Goal: Find contact information: Find contact information

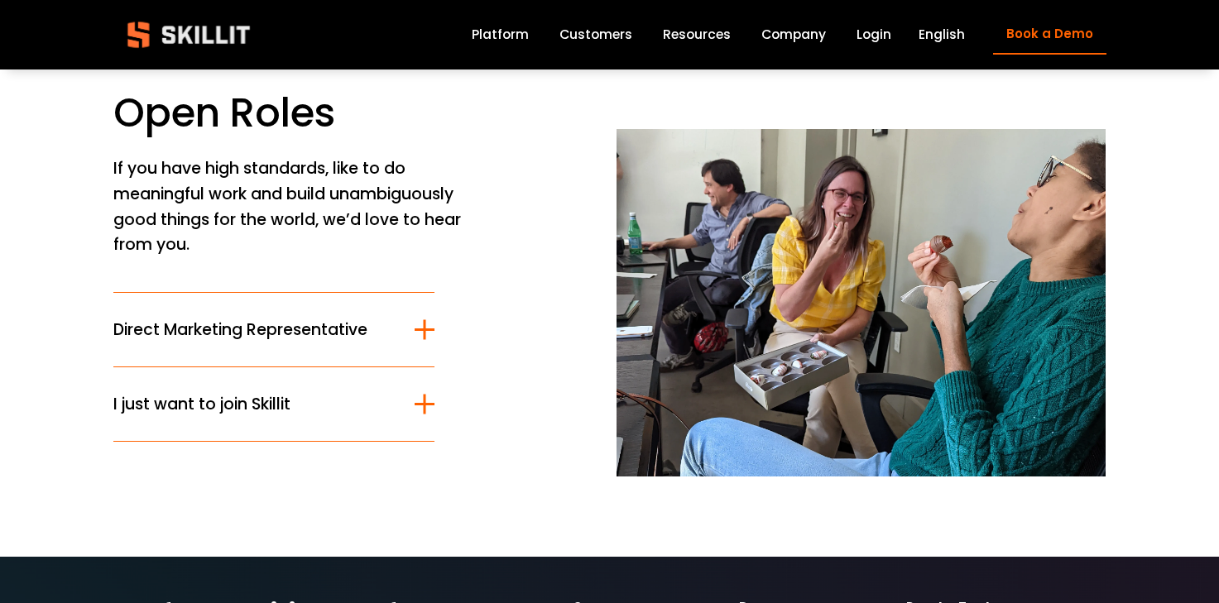
scroll to position [175, 0]
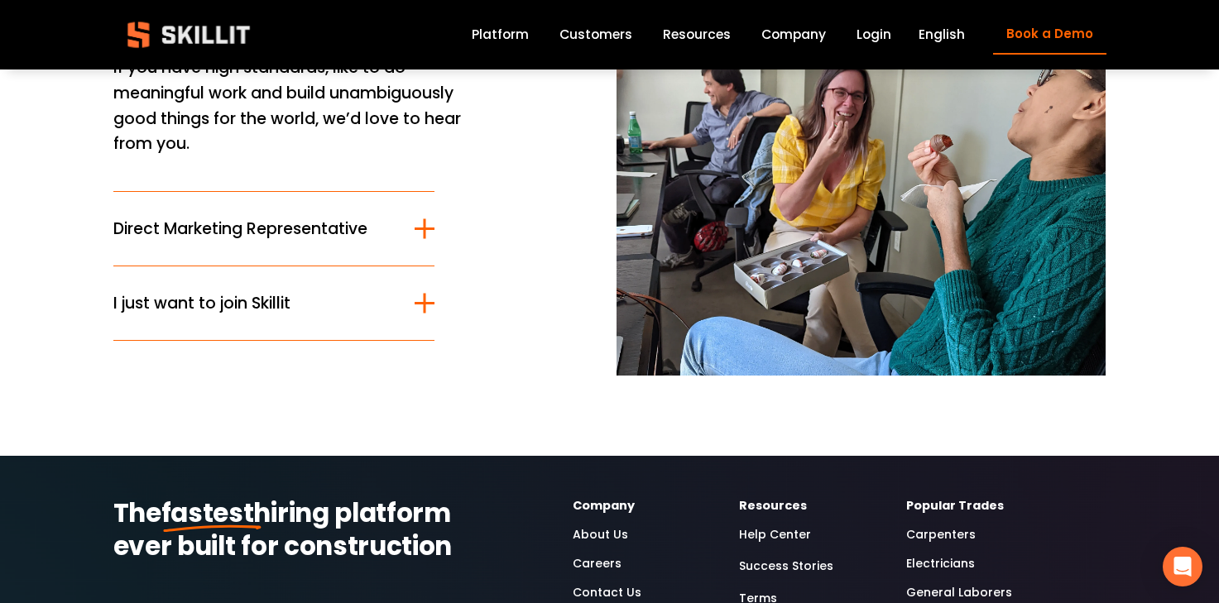
click at [310, 218] on span "Direct Marketing Representative" at bounding box center [264, 229] width 302 height 24
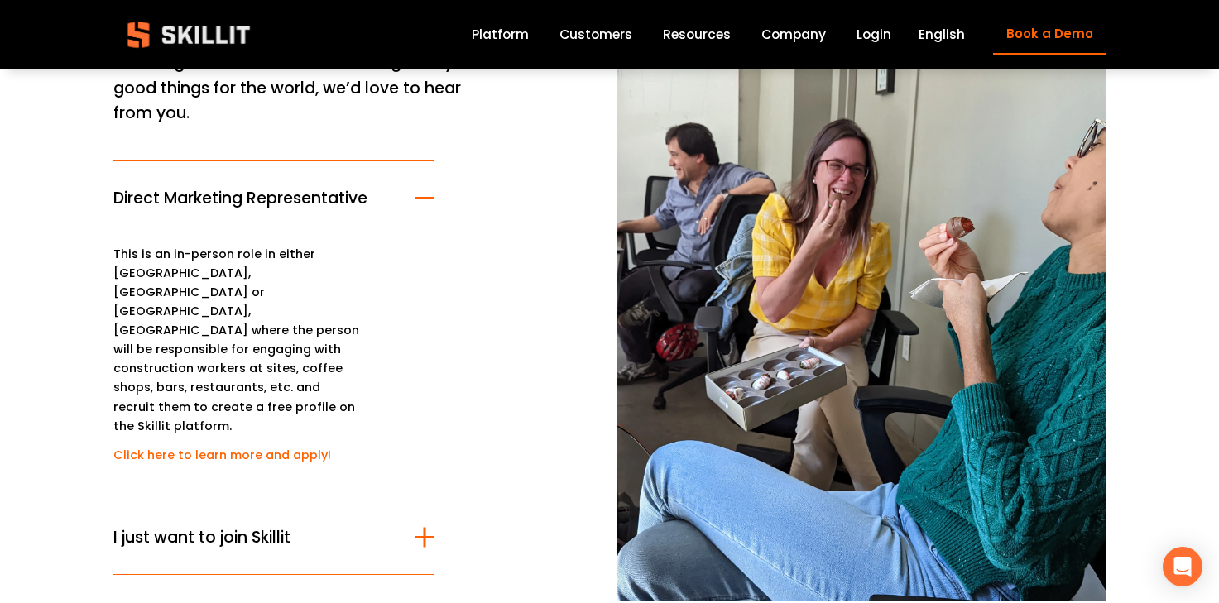
scroll to position [207, 0]
click at [279, 446] on link "Click here to learn more and apply!" at bounding box center [222, 454] width 218 height 17
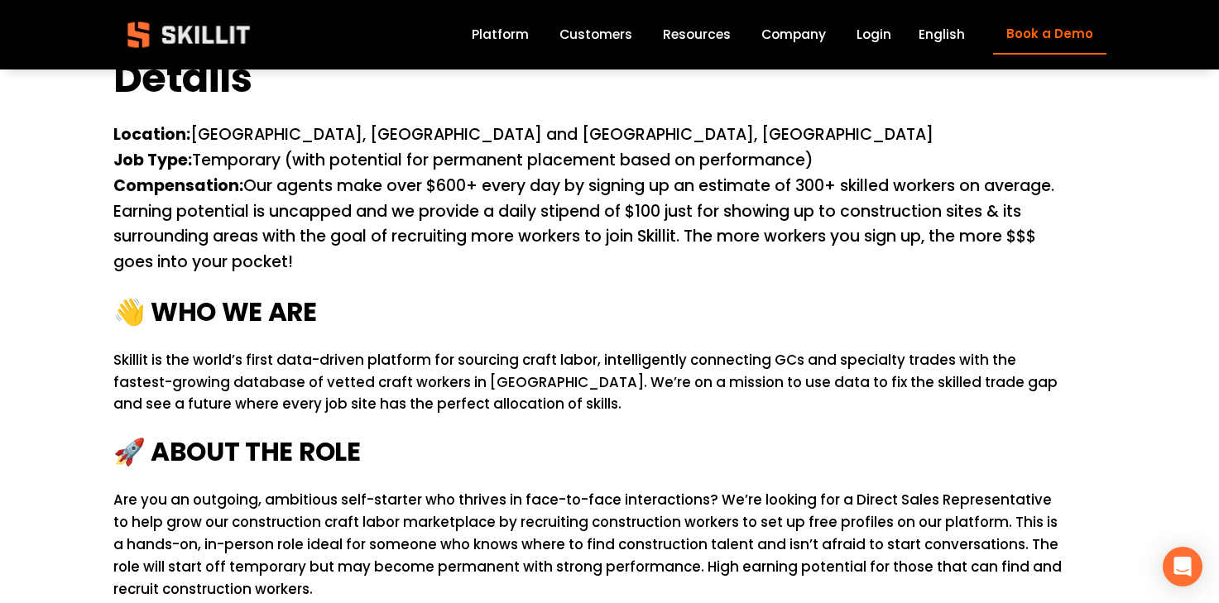
scroll to position [395, 0]
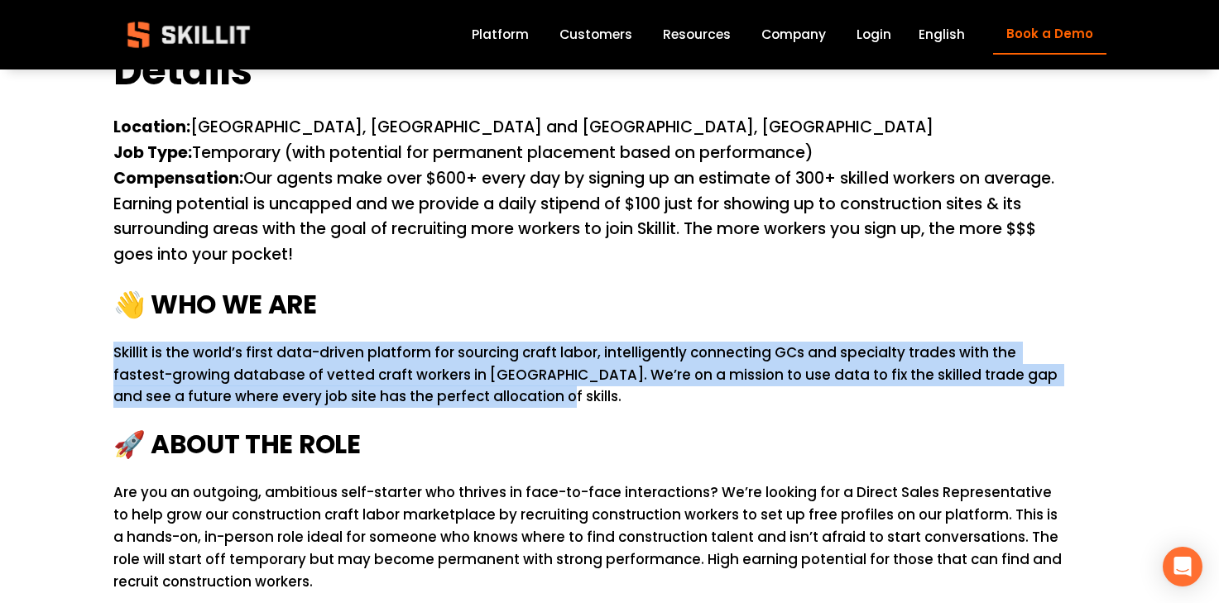
drag, startPoint x: 457, startPoint y: 398, endPoint x: 114, endPoint y: 346, distance: 346.6
click at [114, 346] on p "Skillit is the world’s first data-driven platform for sourcing craft labor, int…" at bounding box center [588, 375] width 951 height 67
copy p "Skillit is the world’s first data-driven platform for sourcing craft labor, int…"
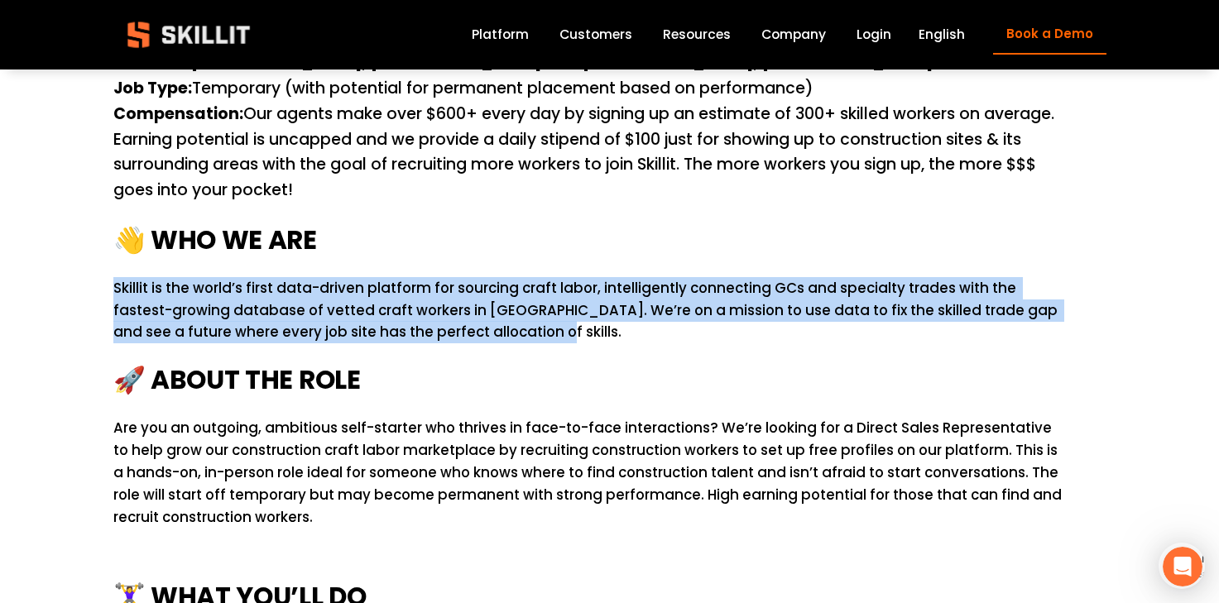
scroll to position [462, 0]
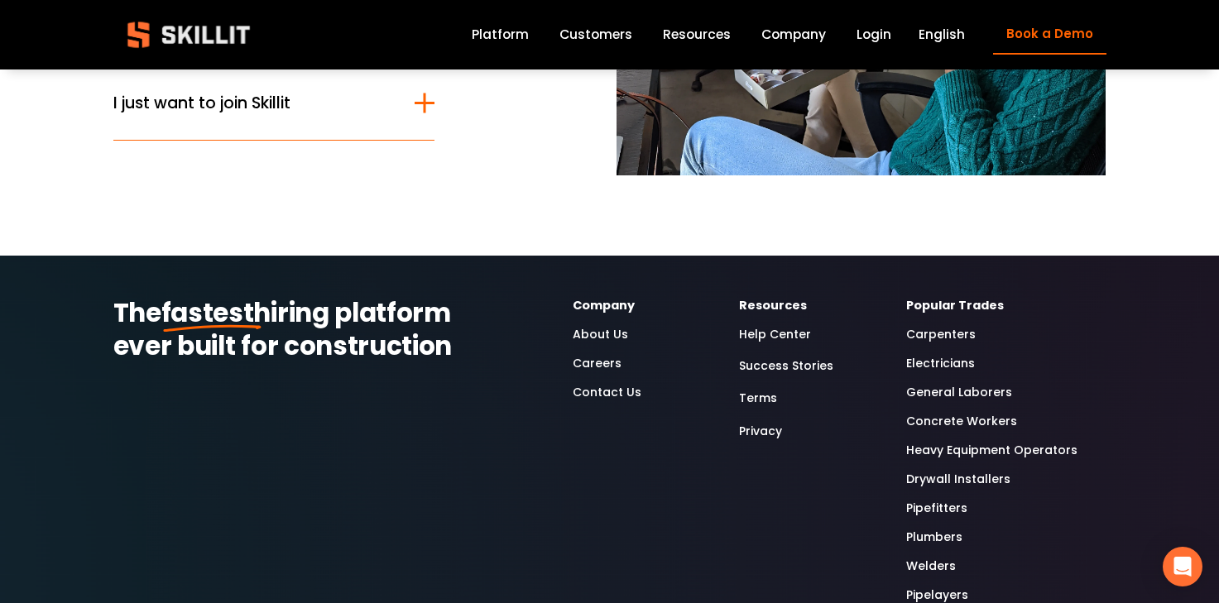
scroll to position [332, 0]
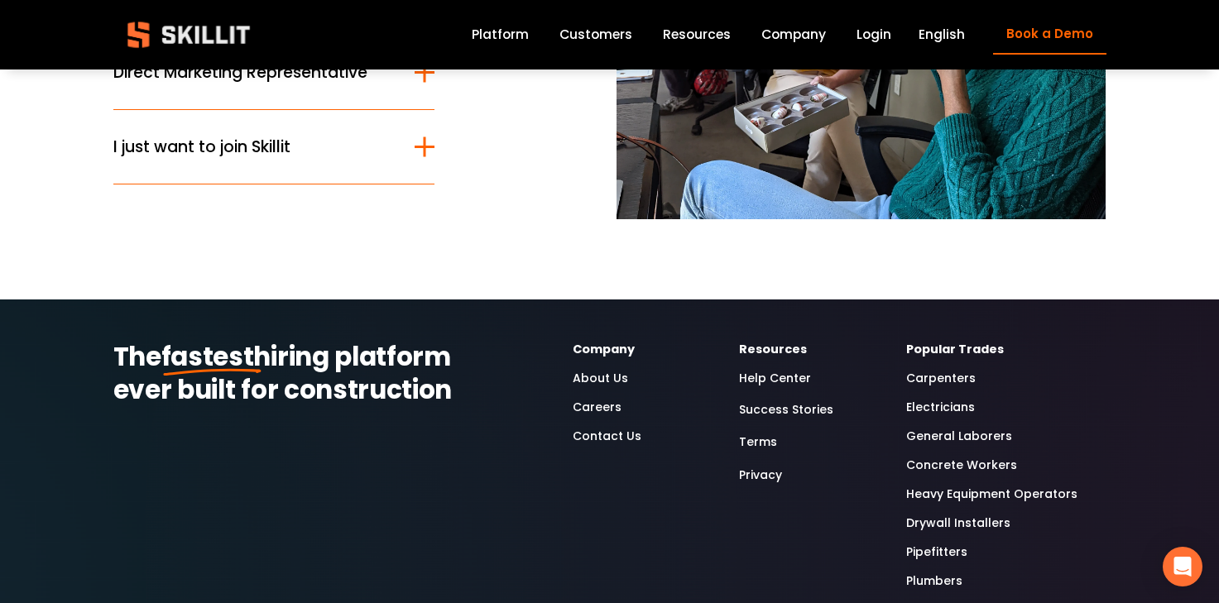
click at [602, 407] on link "Careers" at bounding box center [597, 407] width 49 height 19
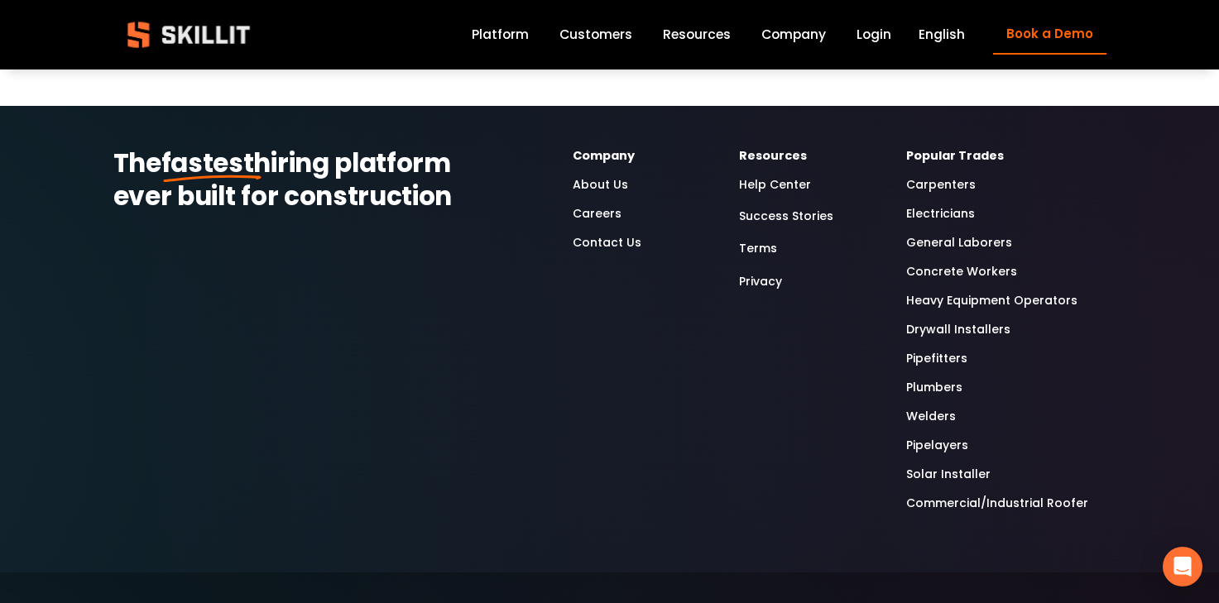
scroll to position [527, 0]
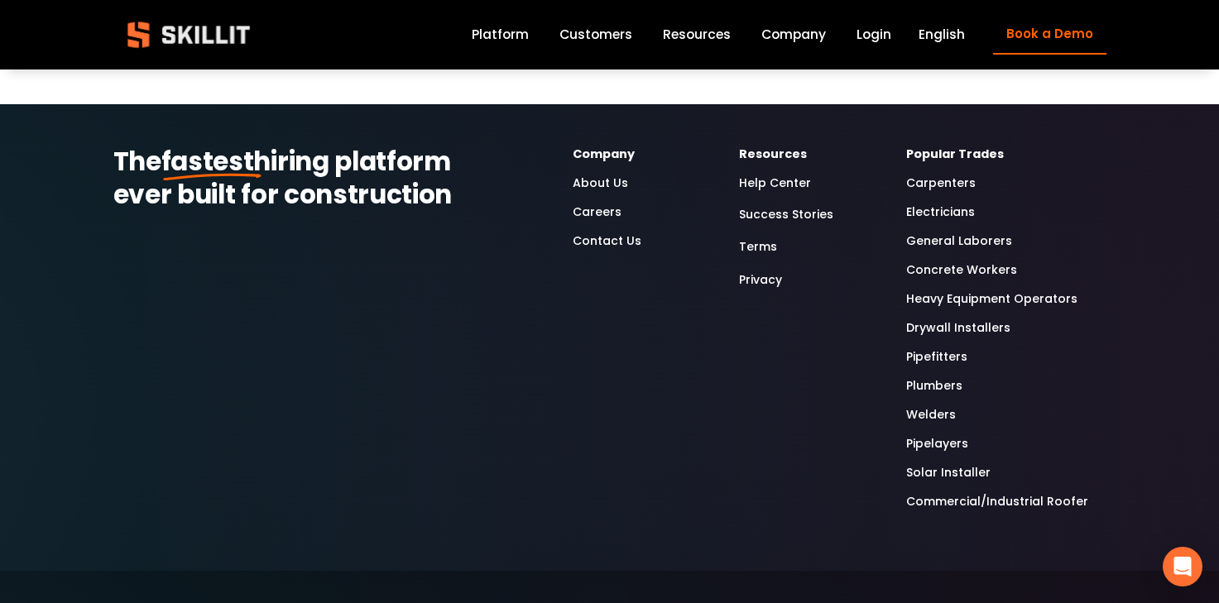
click at [602, 239] on link "Contact Us" at bounding box center [607, 241] width 69 height 19
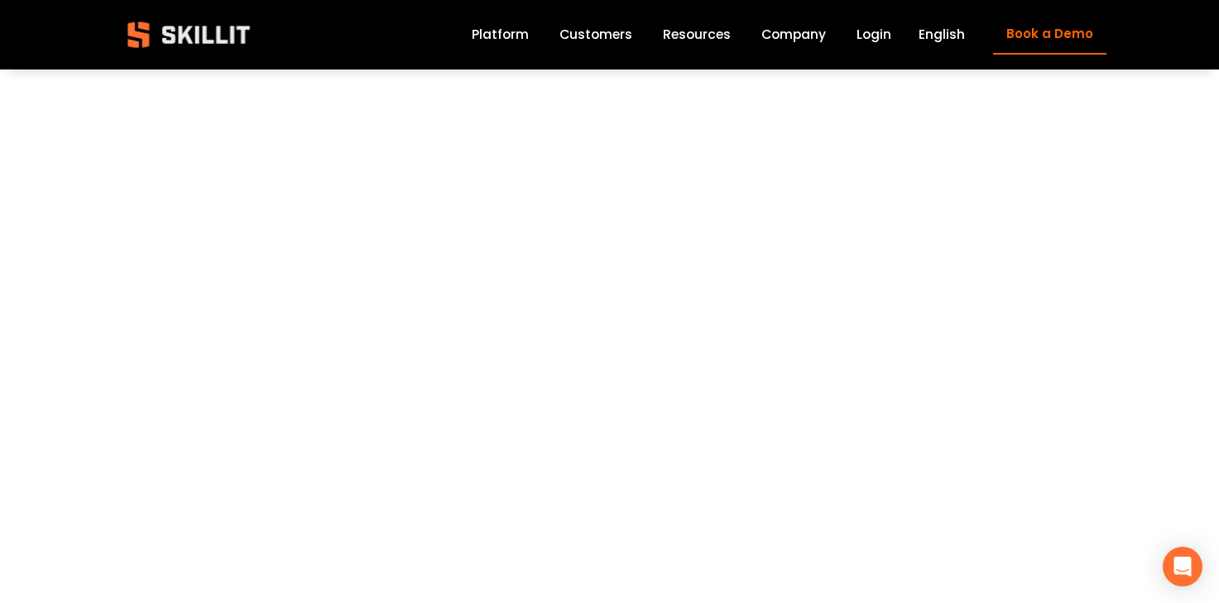
scroll to position [916, 0]
